Goal: Task Accomplishment & Management: Manage account settings

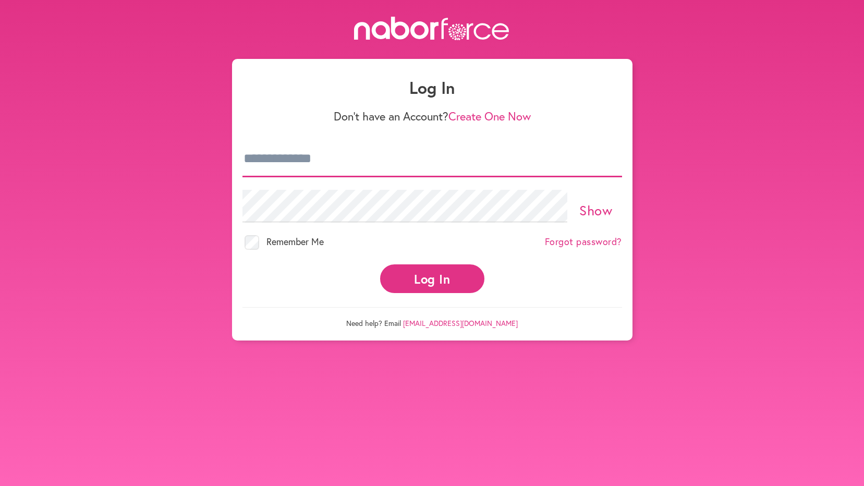
type input "**********"
click at [601, 202] on link "Show" at bounding box center [596, 210] width 33 height 18
click at [438, 273] on button "Log In" at bounding box center [432, 278] width 104 height 29
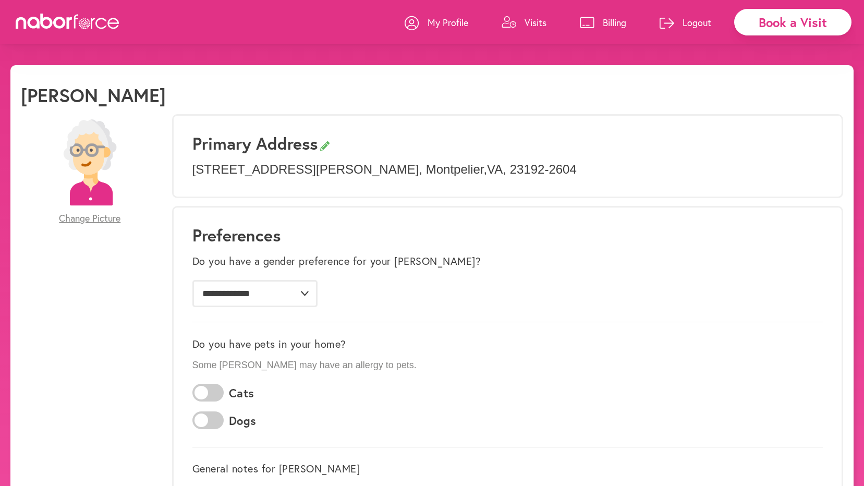
click at [611, 20] on p "Billing" at bounding box center [614, 22] width 23 height 13
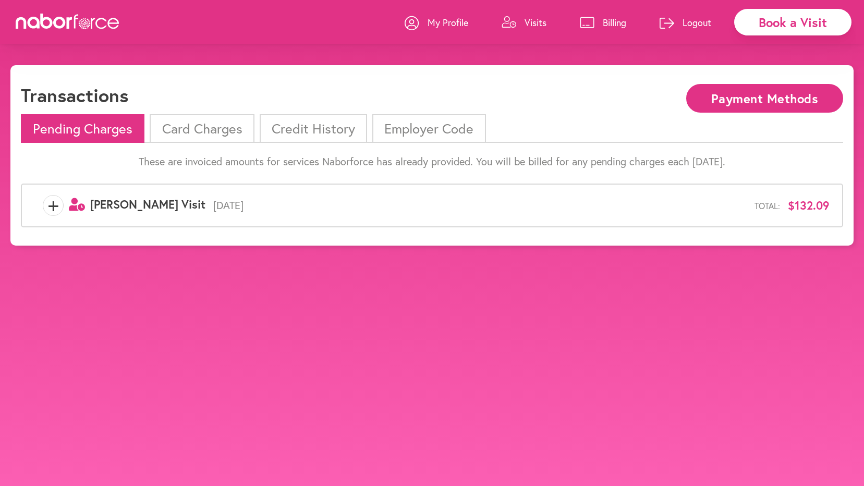
click at [204, 125] on li "Card Charges" at bounding box center [202, 128] width 104 height 29
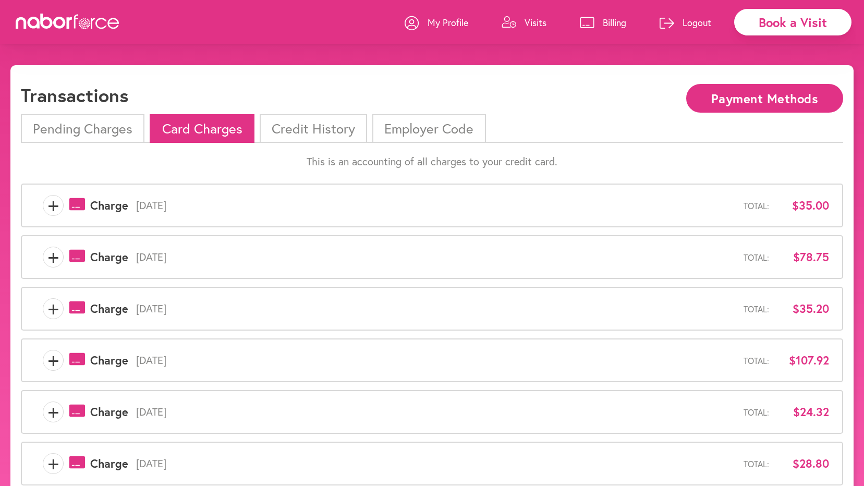
click at [52, 206] on span "+" at bounding box center [53, 205] width 20 height 21
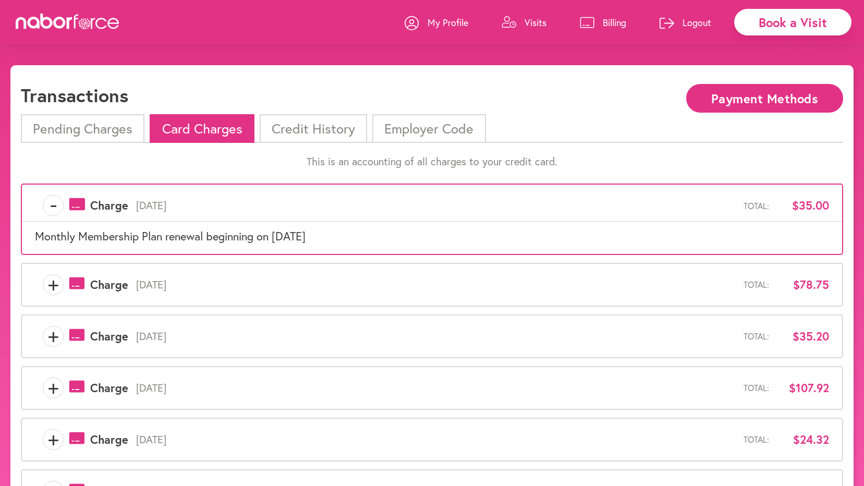
click at [52, 206] on span "-" at bounding box center [53, 205] width 20 height 21
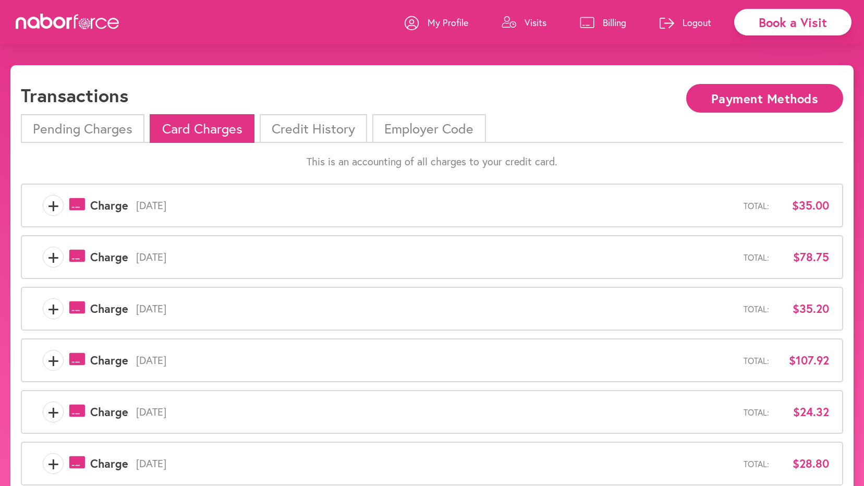
click at [78, 255] on icon at bounding box center [77, 256] width 16 height 13
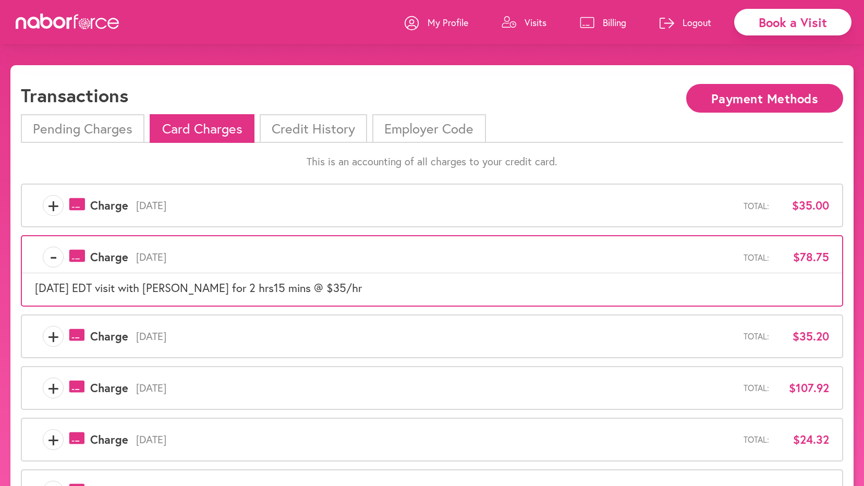
click at [73, 336] on icon at bounding box center [77, 335] width 16 height 13
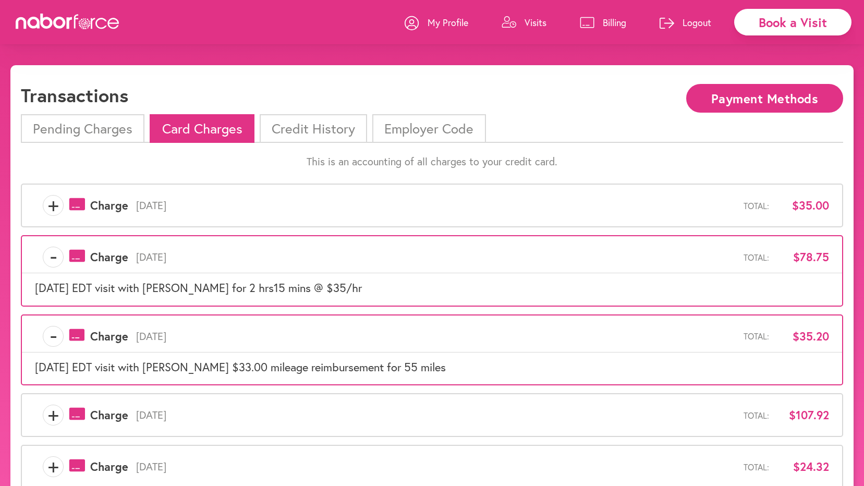
click at [56, 257] on span "-" at bounding box center [53, 257] width 20 height 21
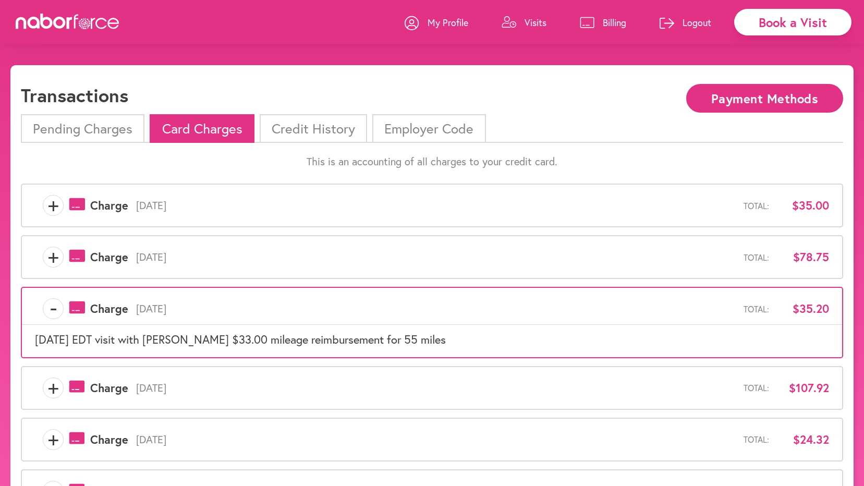
click at [56, 306] on span "-" at bounding box center [53, 308] width 20 height 21
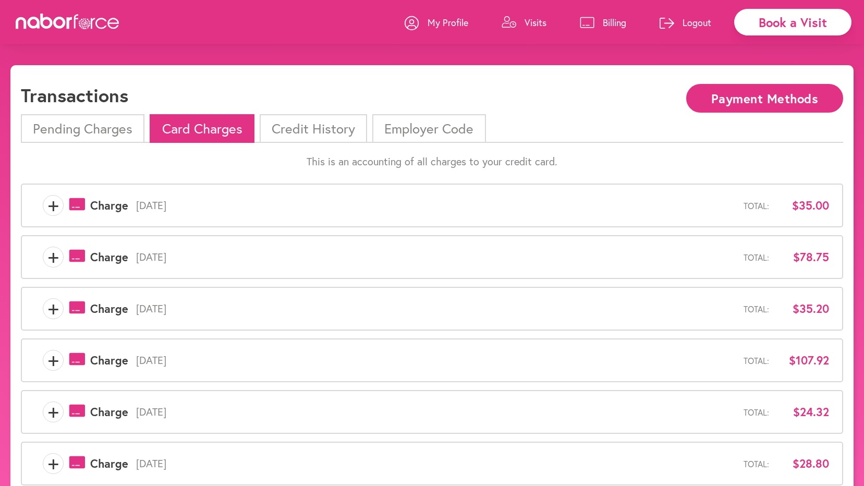
click at [78, 359] on icon at bounding box center [77, 359] width 16 height 13
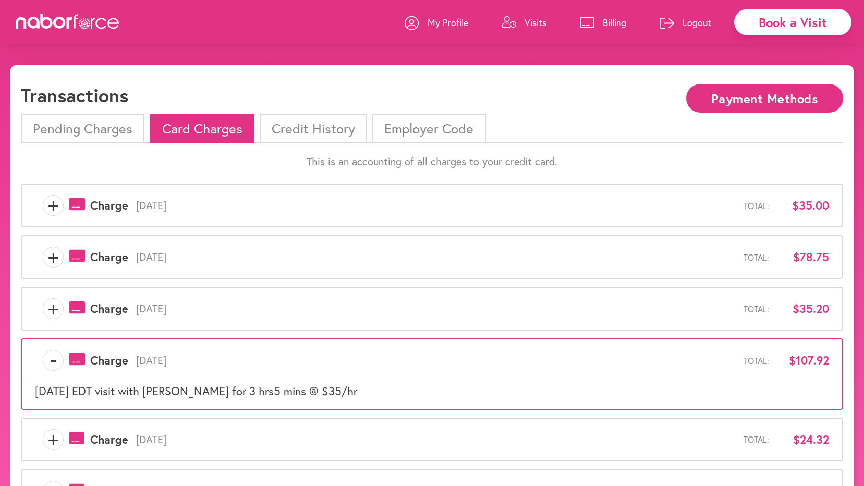
click at [79, 358] on icon at bounding box center [77, 359] width 16 height 13
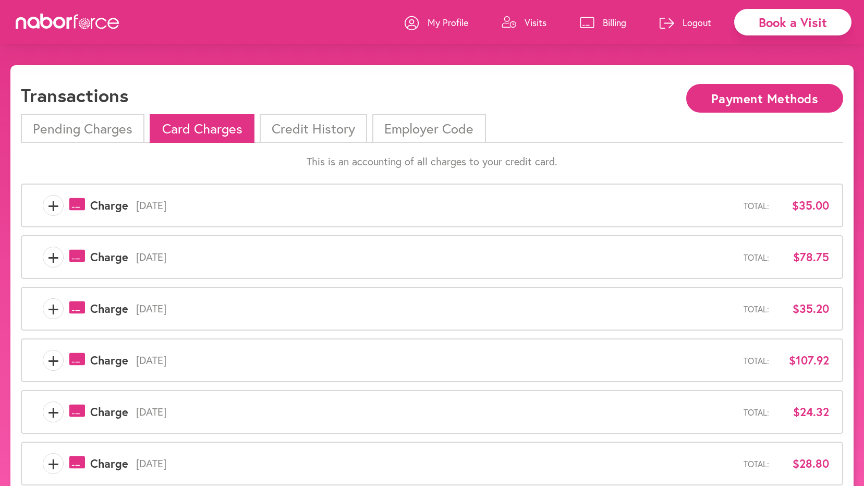
click at [76, 412] on icon at bounding box center [77, 411] width 16 height 13
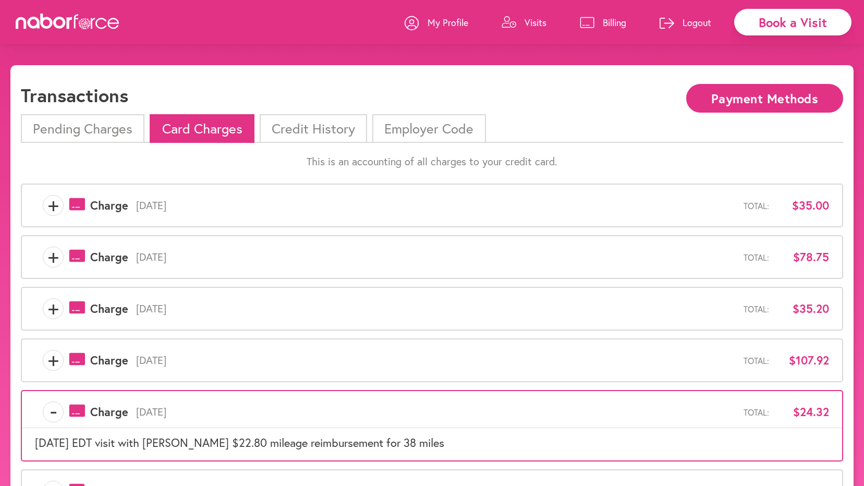
click at [76, 412] on icon at bounding box center [77, 411] width 16 height 13
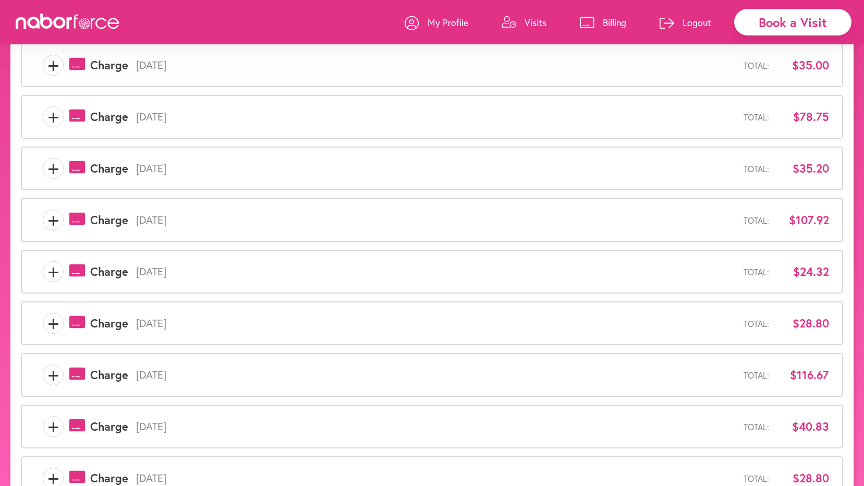
scroll to position [209, 0]
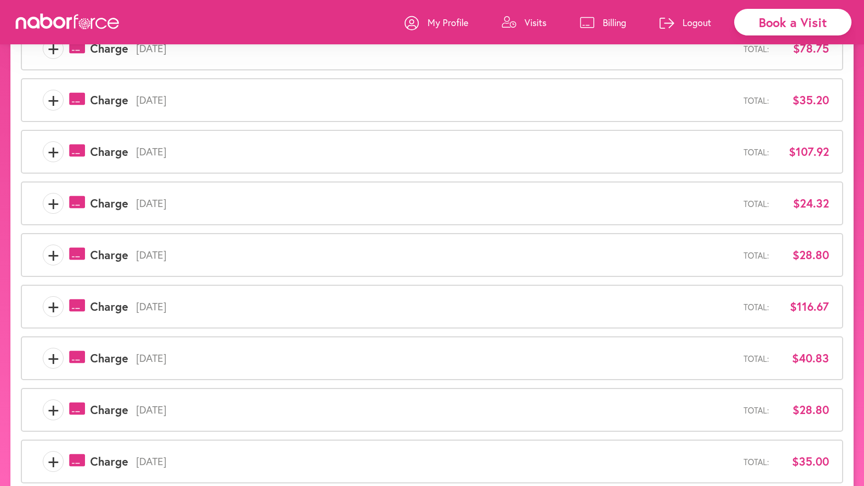
click at [78, 255] on icon at bounding box center [77, 254] width 16 height 13
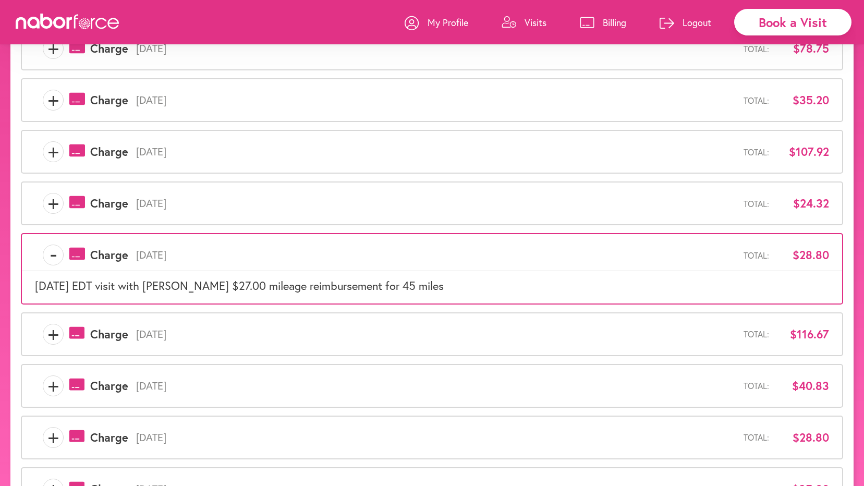
click at [78, 255] on icon at bounding box center [77, 254] width 16 height 13
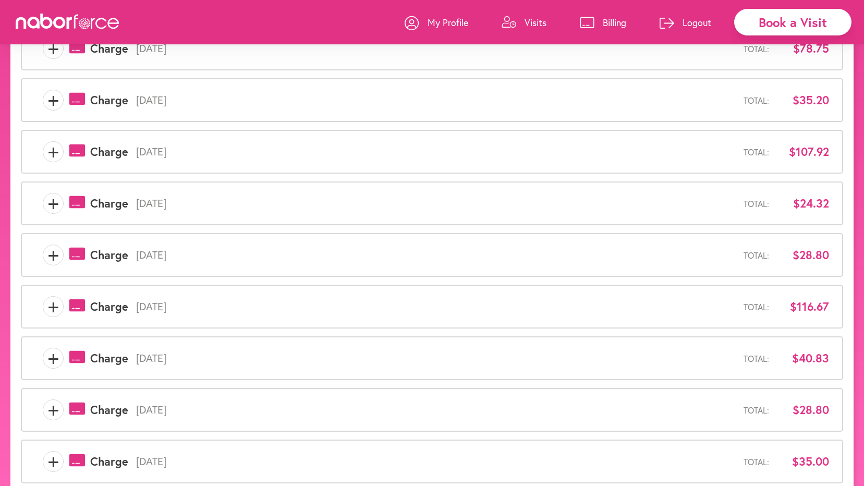
click at [77, 304] on icon at bounding box center [77, 305] width 16 height 13
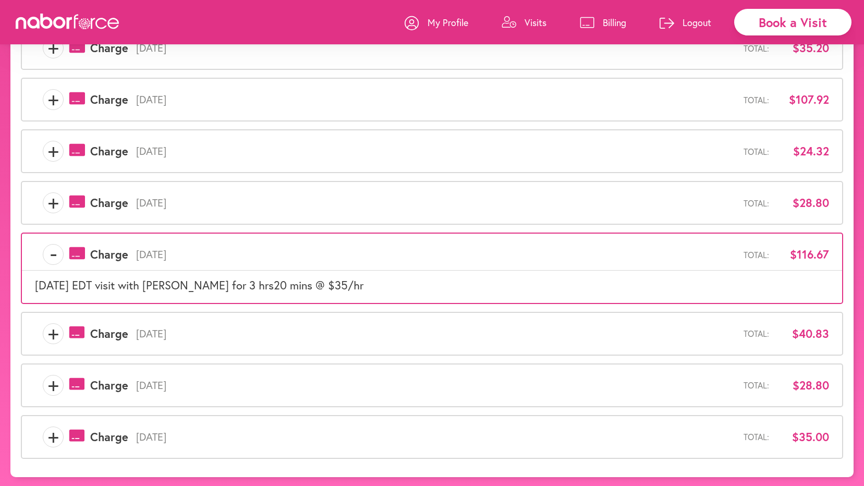
scroll to position [262, 0]
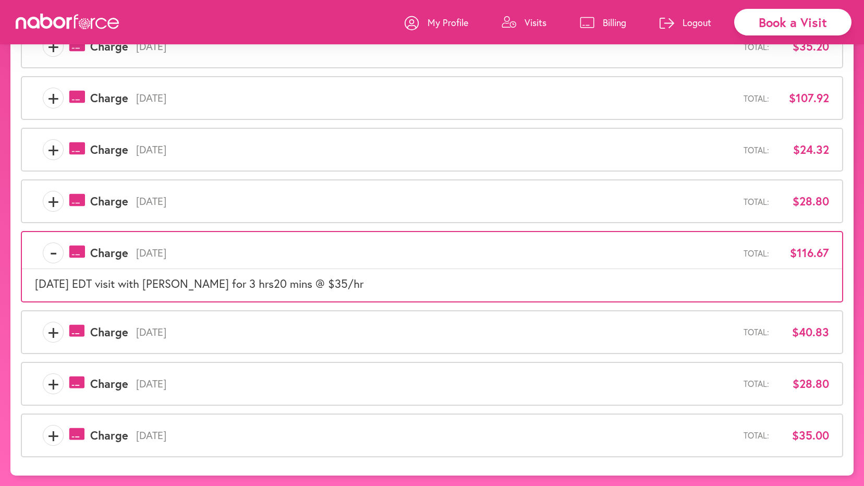
click at [78, 249] on icon at bounding box center [77, 252] width 16 height 13
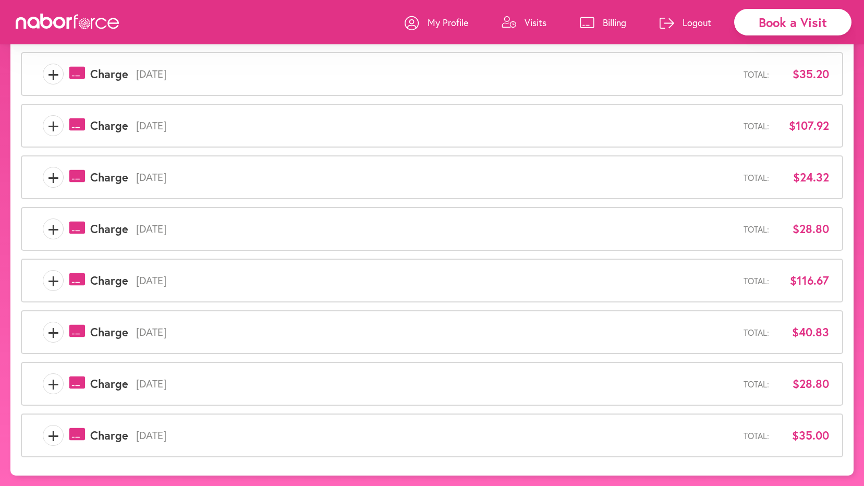
click at [73, 330] on icon at bounding box center [77, 331] width 16 height 13
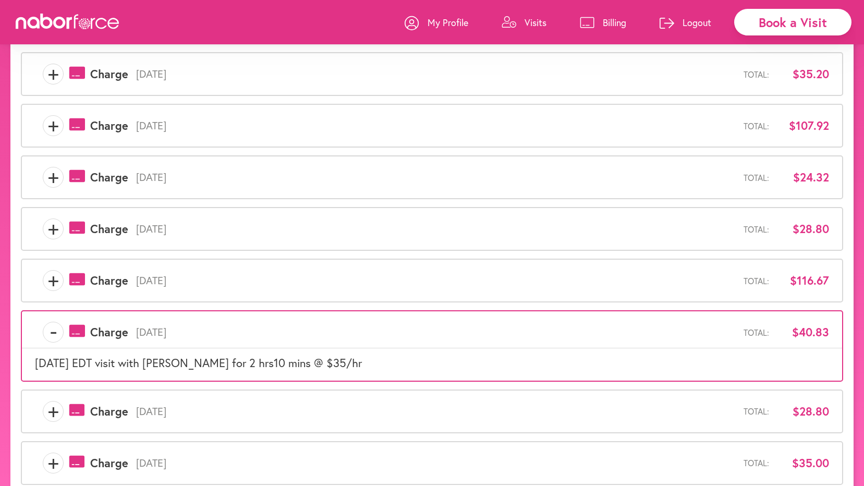
scroll to position [262, 0]
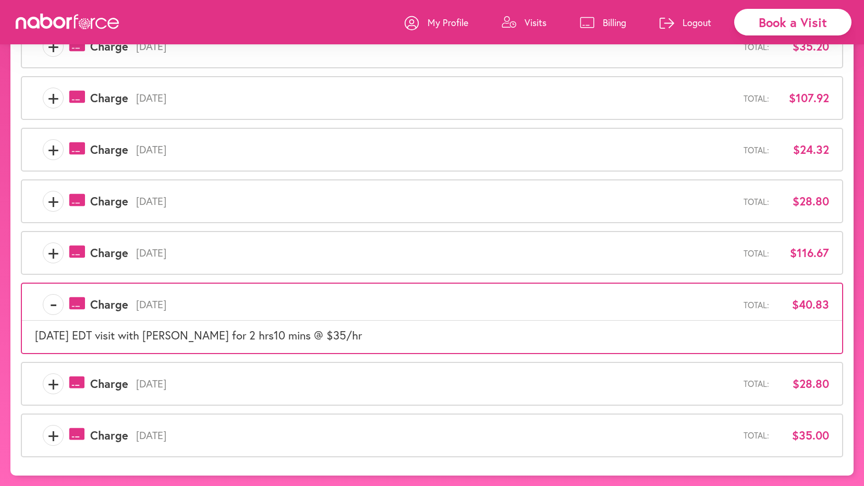
click at [76, 384] on icon at bounding box center [77, 383] width 16 height 13
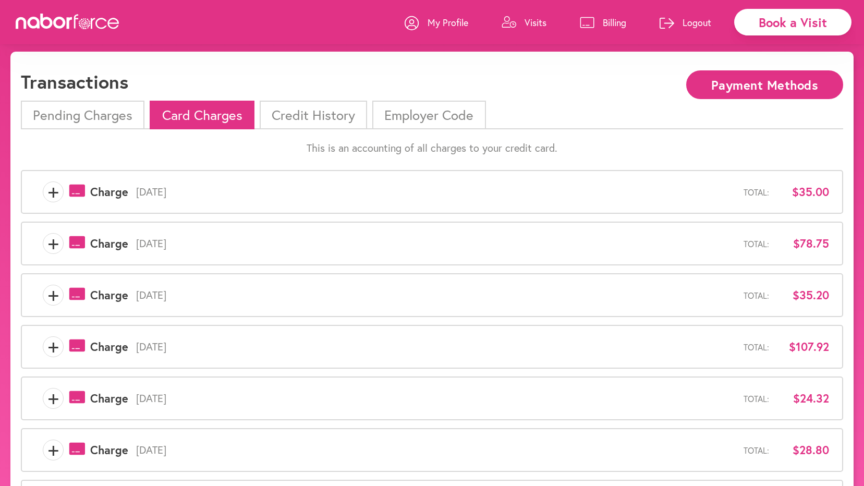
scroll to position [2, 0]
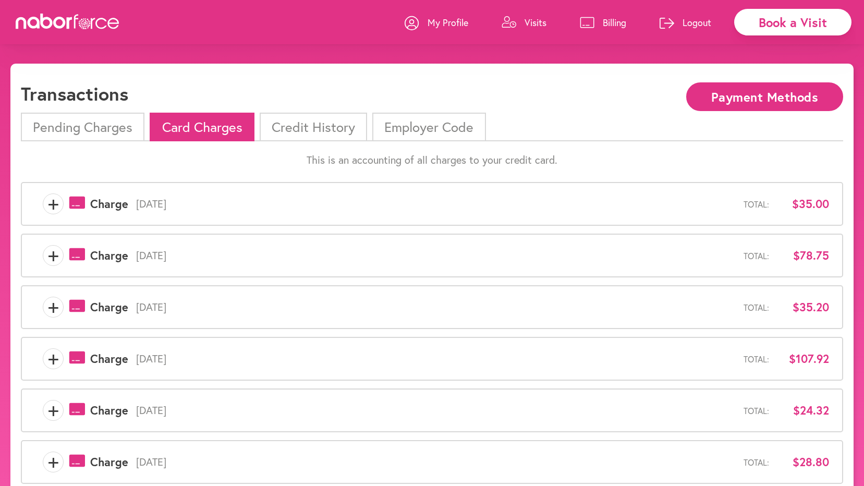
click at [317, 128] on li "Credit History" at bounding box center [313, 127] width 107 height 29
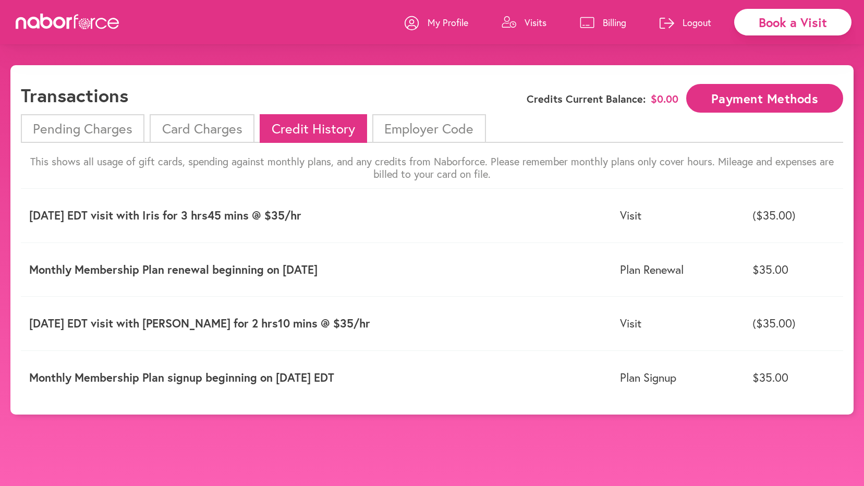
click at [82, 131] on li "Pending Charges" at bounding box center [83, 128] width 124 height 29
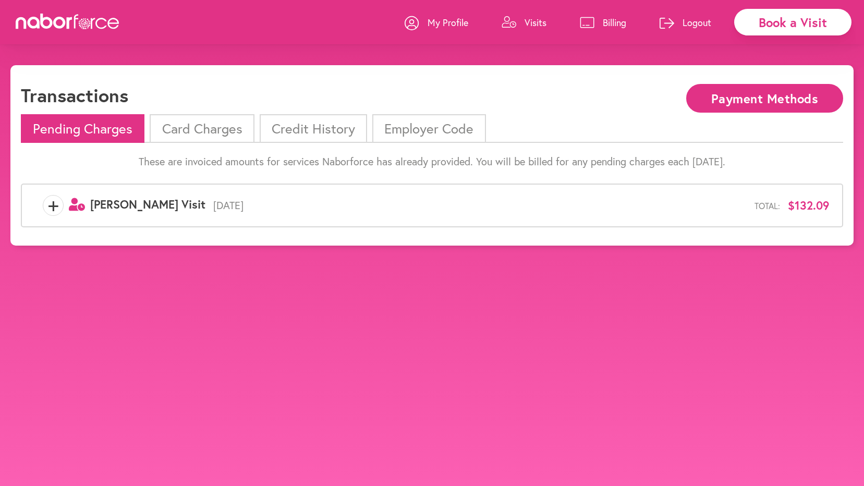
click at [595, 18] on link "Billing" at bounding box center [603, 22] width 46 height 31
click at [216, 129] on li "Card Charges" at bounding box center [202, 128] width 104 height 29
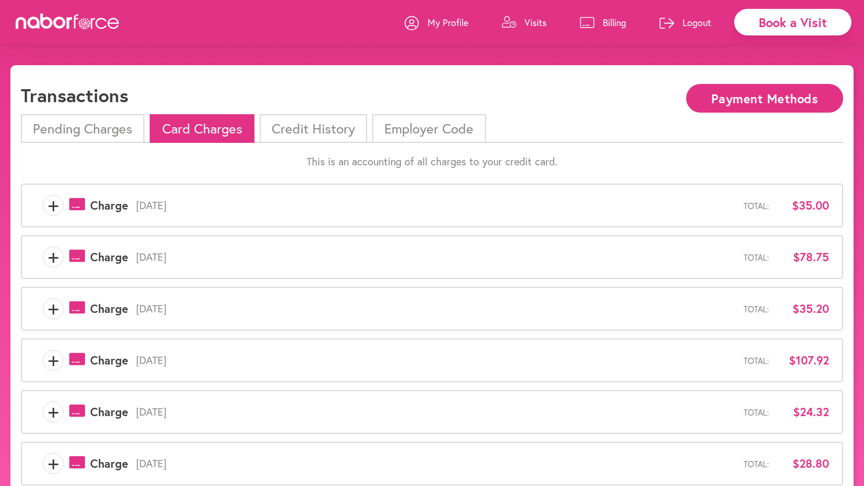
click at [451, 21] on p "My Profile" at bounding box center [448, 22] width 41 height 13
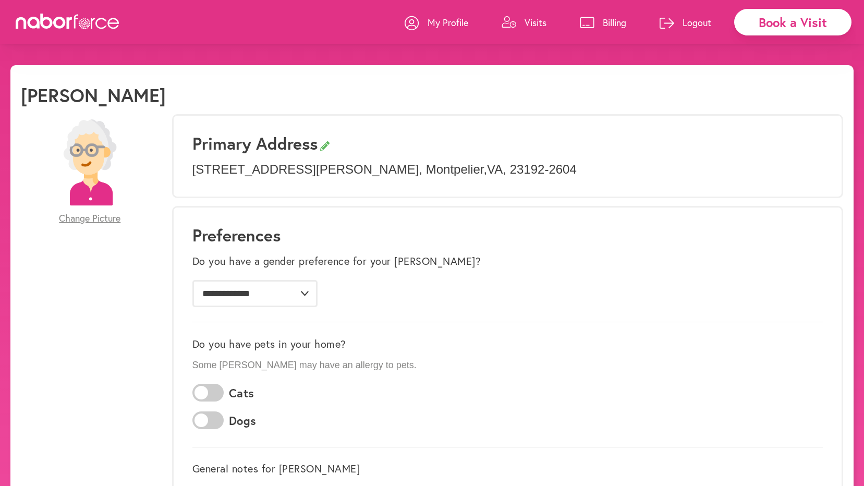
click at [695, 17] on p "Logout" at bounding box center [697, 22] width 29 height 13
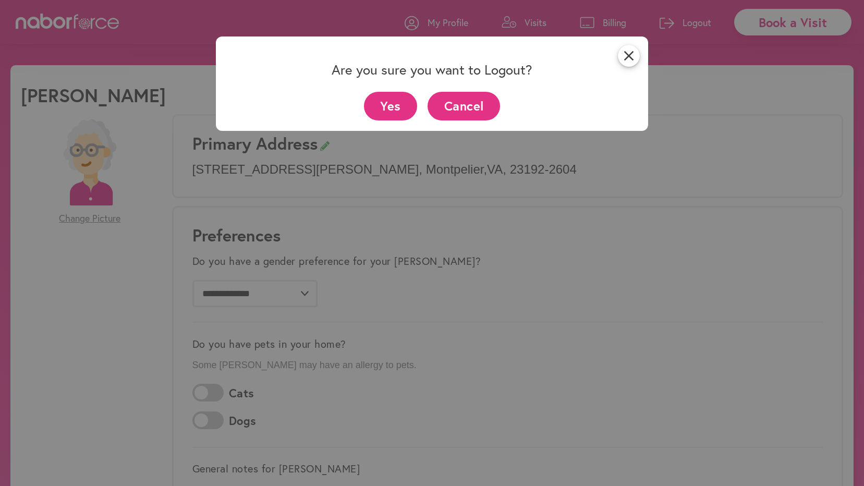
click at [385, 104] on button "Yes" at bounding box center [391, 106] width 54 height 29
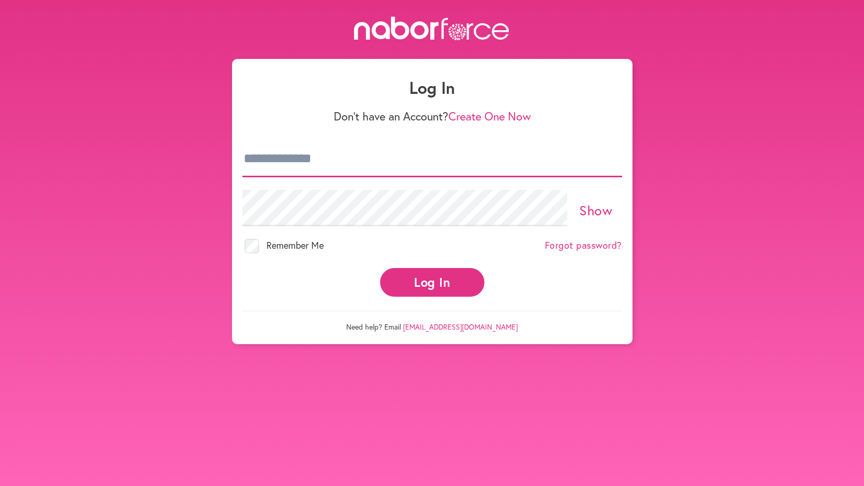
type input "**********"
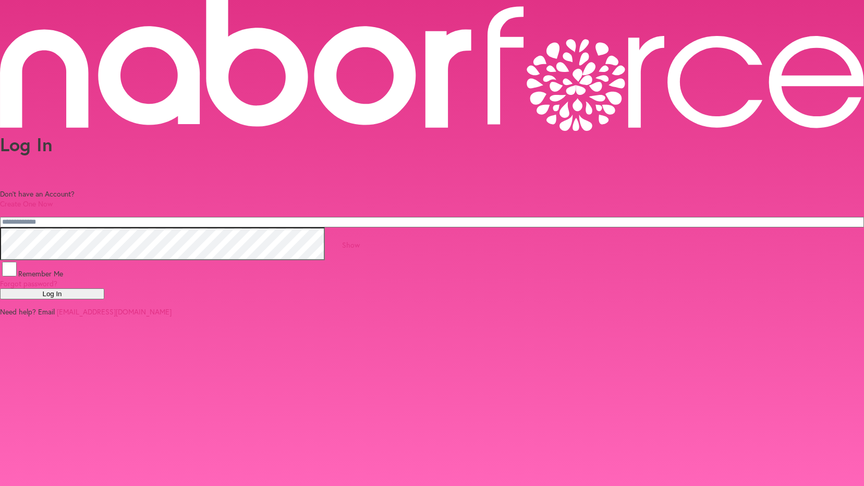
type input "**********"
click at [104, 288] on button "Log In" at bounding box center [52, 293] width 104 height 11
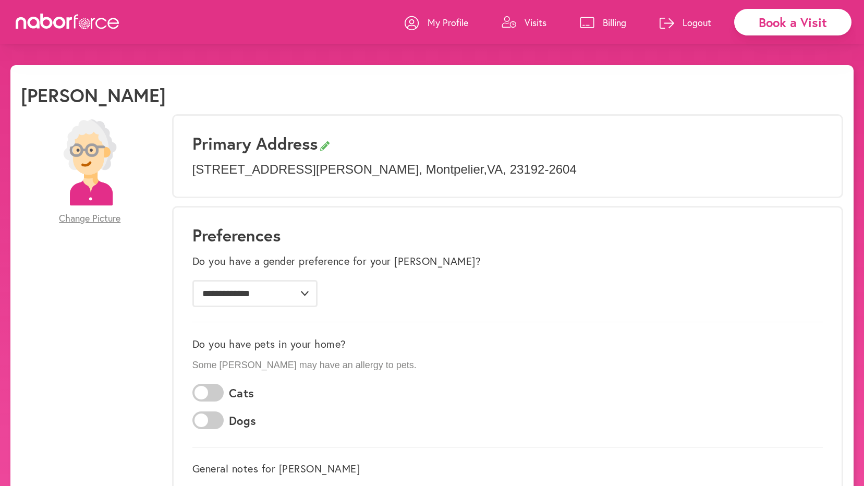
click at [605, 20] on p "Billing" at bounding box center [614, 22] width 23 height 13
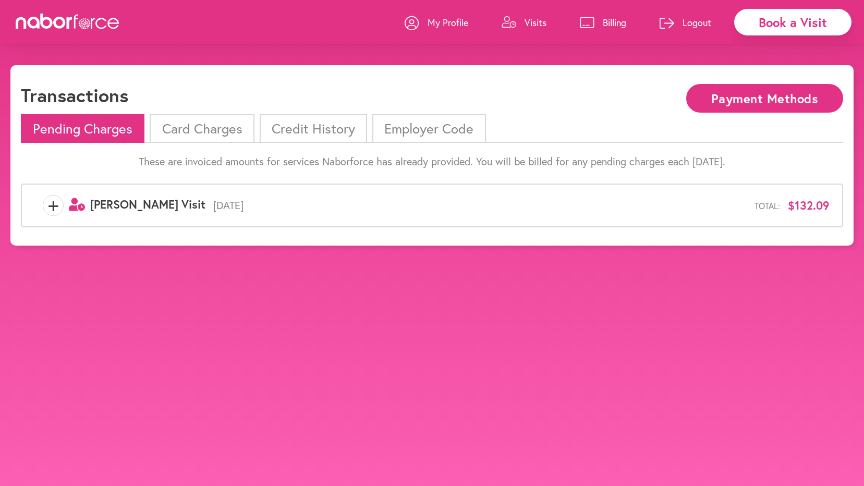
click at [186, 129] on li "Card Charges" at bounding box center [202, 128] width 104 height 29
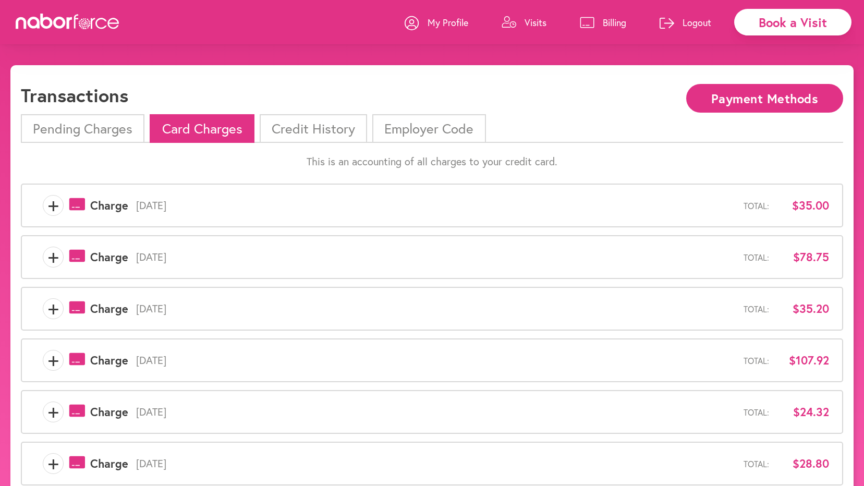
click at [697, 21] on p "Logout" at bounding box center [697, 22] width 29 height 13
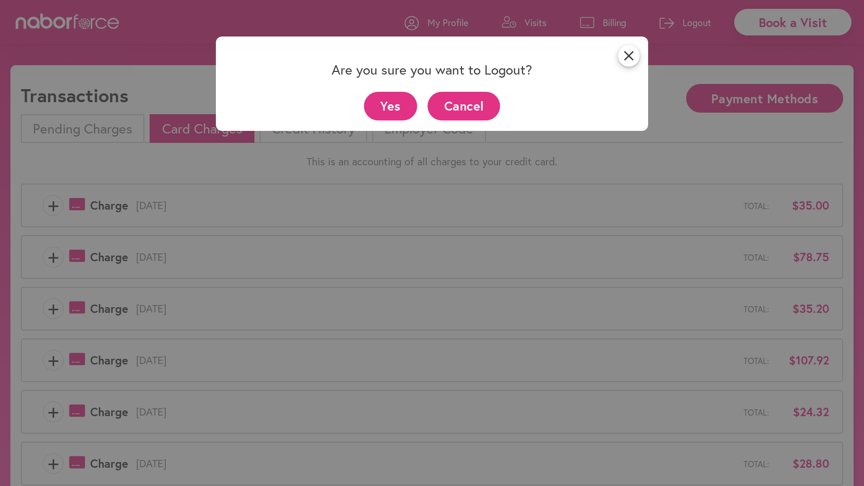
click at [406, 104] on button "Yes" at bounding box center [391, 106] width 54 height 29
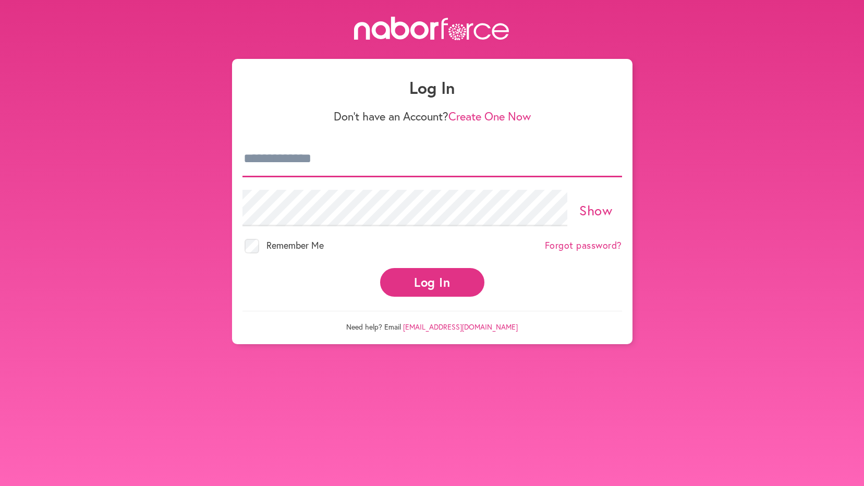
type input "**********"
